Goal: Information Seeking & Learning: Understand process/instructions

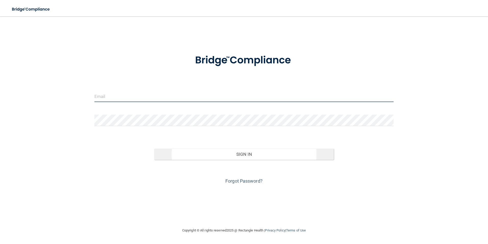
type input "[EMAIL_ADDRESS][DOMAIN_NAME]"
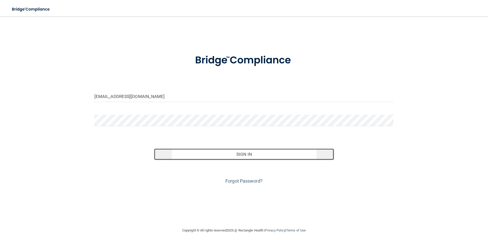
click at [243, 157] on button "Sign In" at bounding box center [244, 153] width 180 height 11
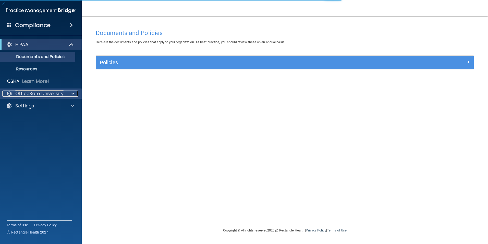
click at [53, 93] on p "OfficeSafe University" at bounding box center [39, 93] width 48 height 6
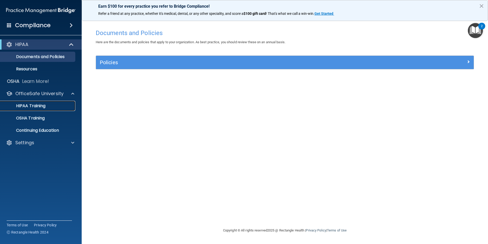
click at [35, 108] on p "HIPAA Training" at bounding box center [24, 105] width 42 height 5
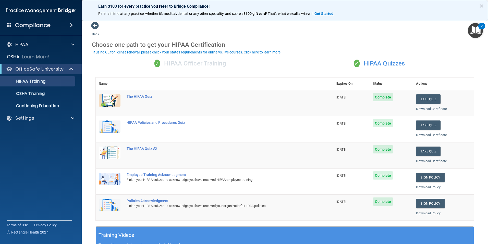
click at [408, 176] on td "Complete" at bounding box center [391, 181] width 43 height 26
click at [172, 174] on div "Employee Training Acknowledgment" at bounding box center [217, 174] width 181 height 4
click at [423, 186] on link "Download Policy" at bounding box center [428, 187] width 25 height 4
click at [421, 212] on link "Download Policy" at bounding box center [428, 213] width 25 height 4
